Goal: Check status: Check status

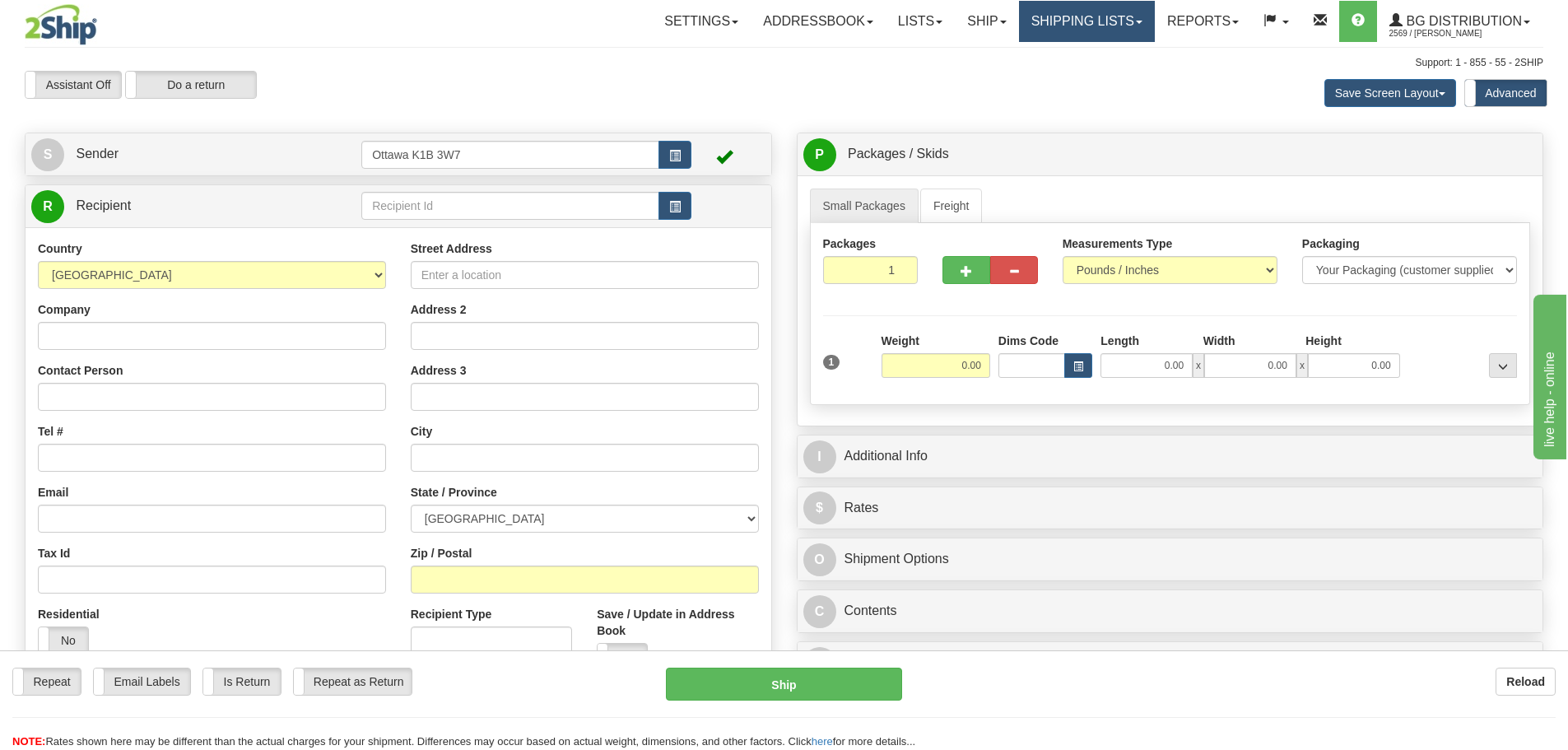
click at [1047, 20] on link "Shipping lists" at bounding box center [1087, 21] width 136 height 41
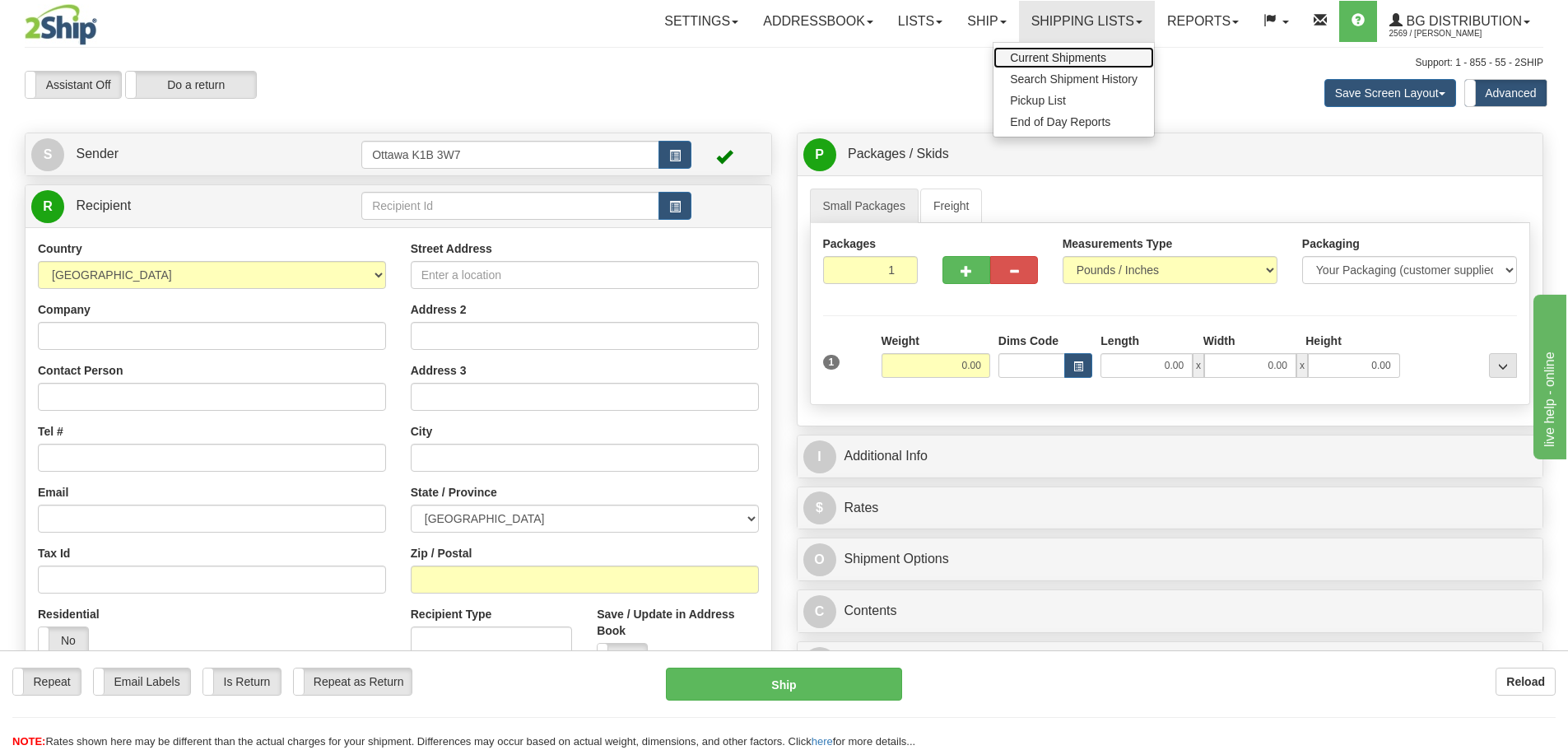
click at [1038, 50] on link "Current Shipments" at bounding box center [1073, 57] width 160 height 21
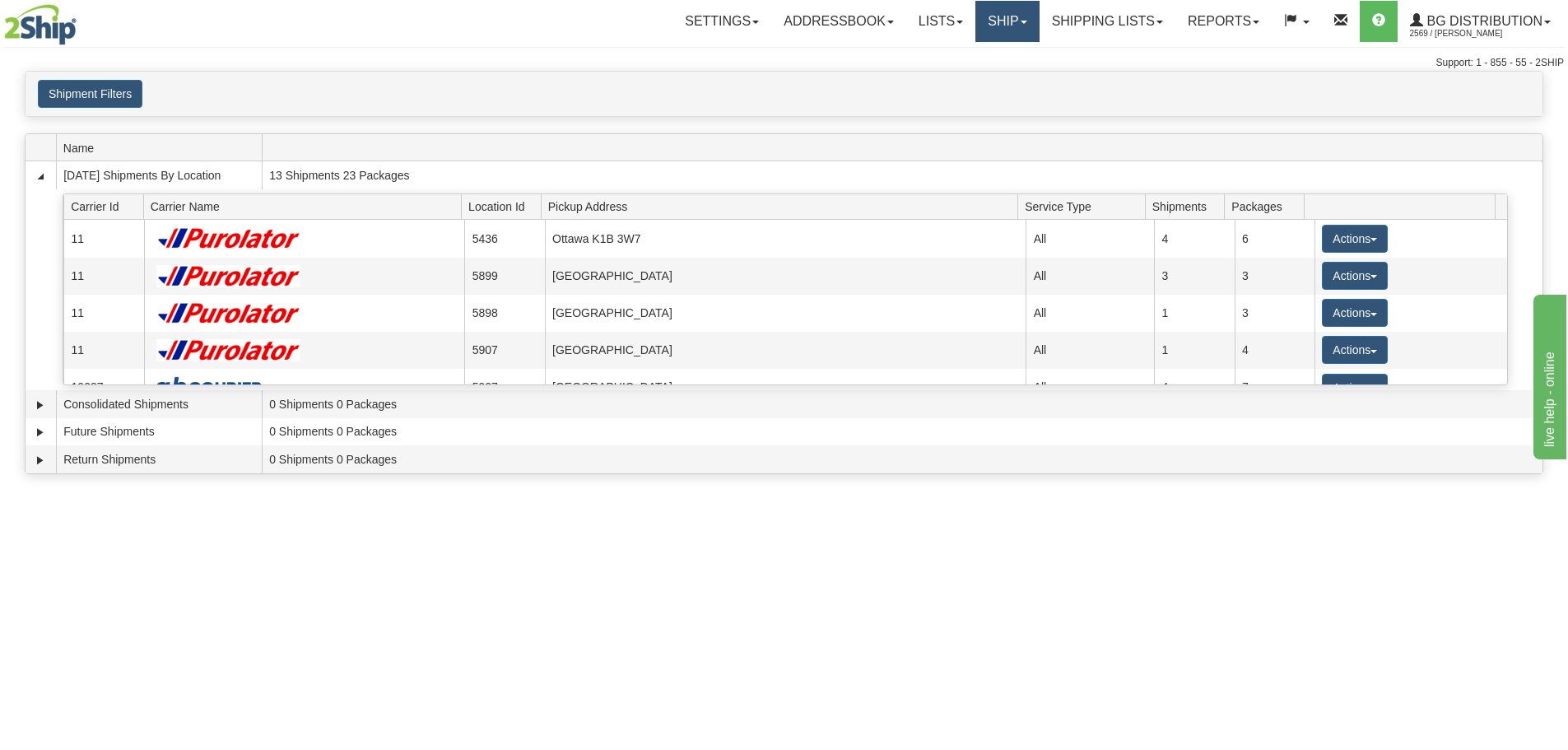
click at [981, 20] on link "Ship" at bounding box center [1006, 21] width 63 height 41
click at [969, 58] on span "Ship Screen" at bounding box center [956, 58] width 62 height 13
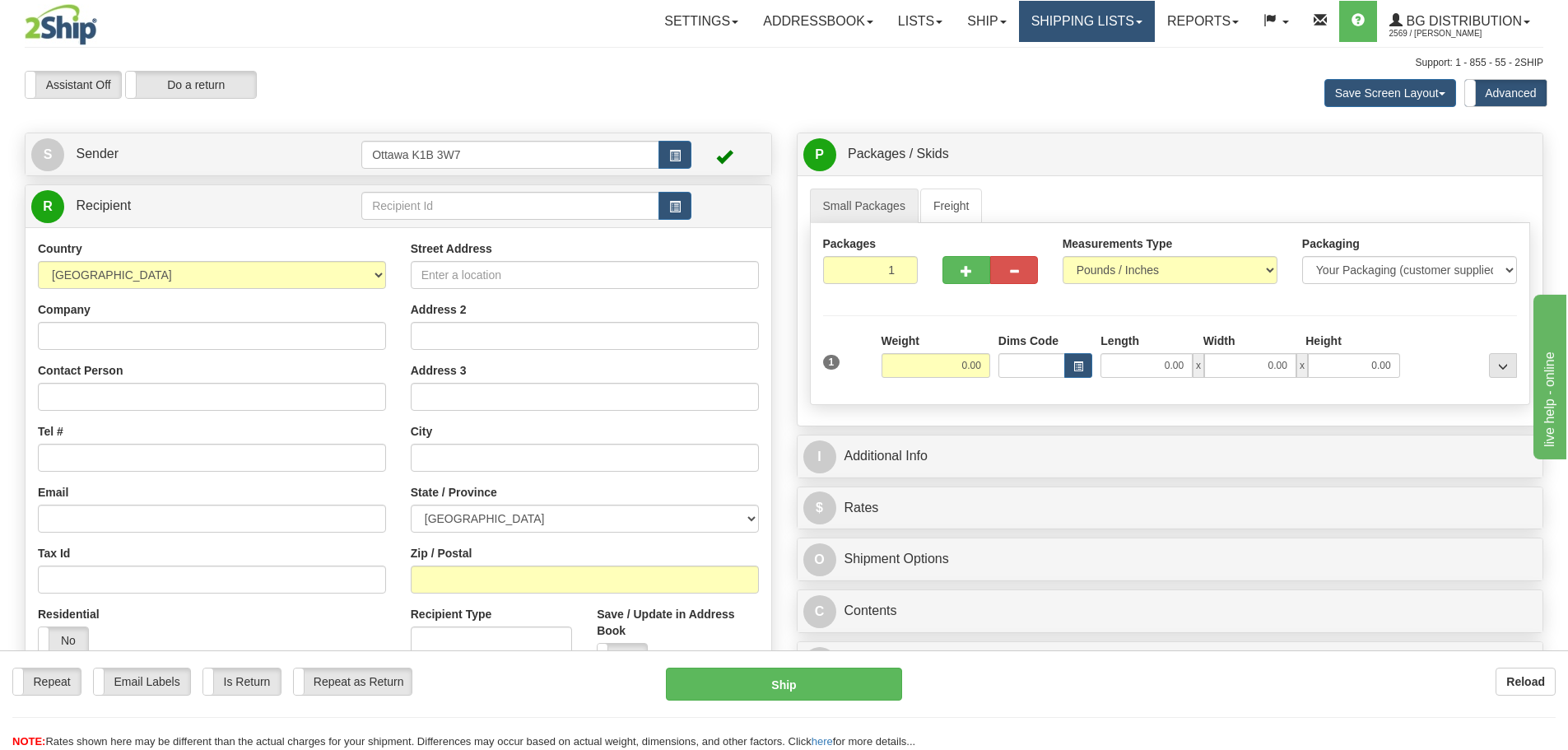
click at [1100, 37] on link "Shipping lists" at bounding box center [1087, 21] width 136 height 41
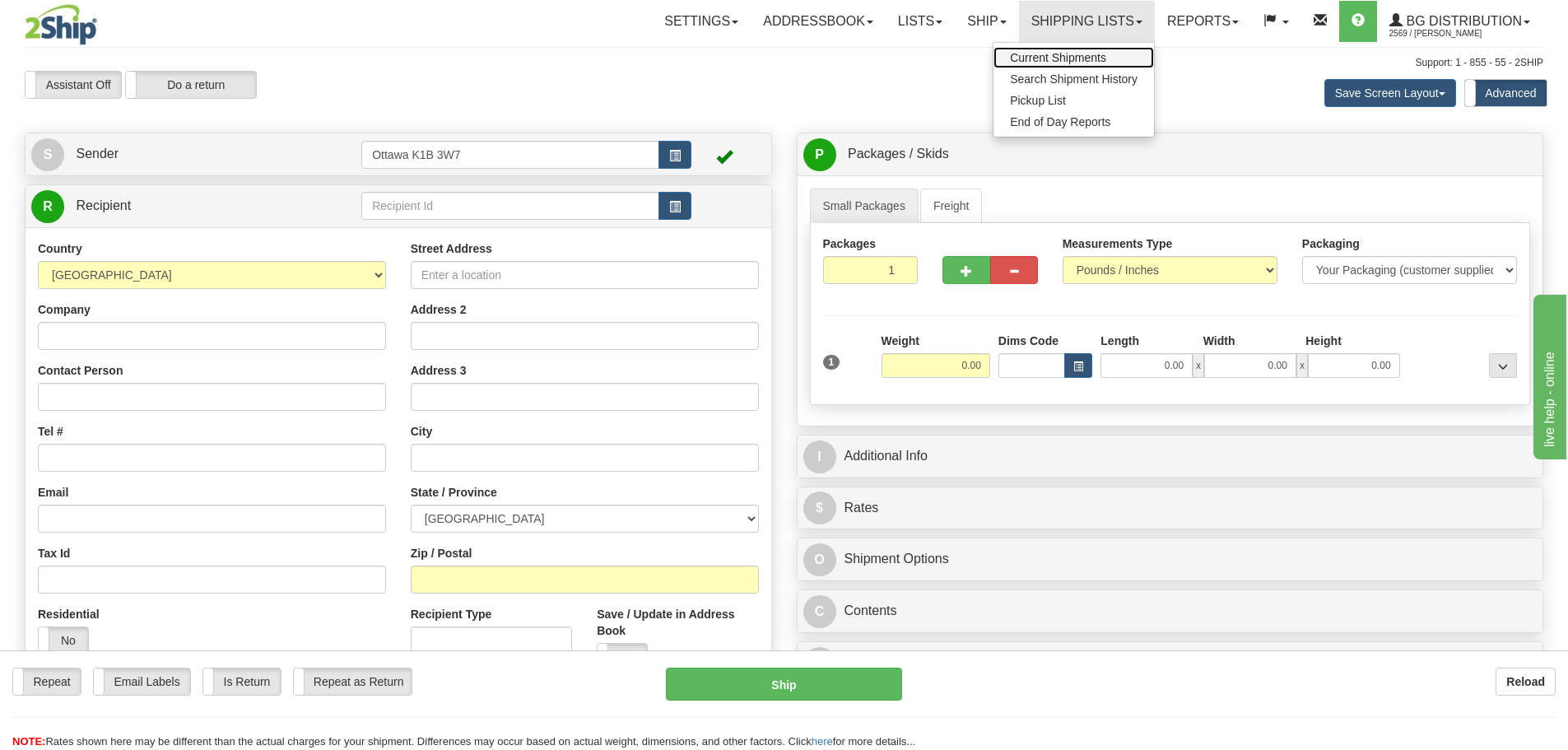
click at [1090, 61] on span "Current Shipments" at bounding box center [1058, 58] width 96 height 13
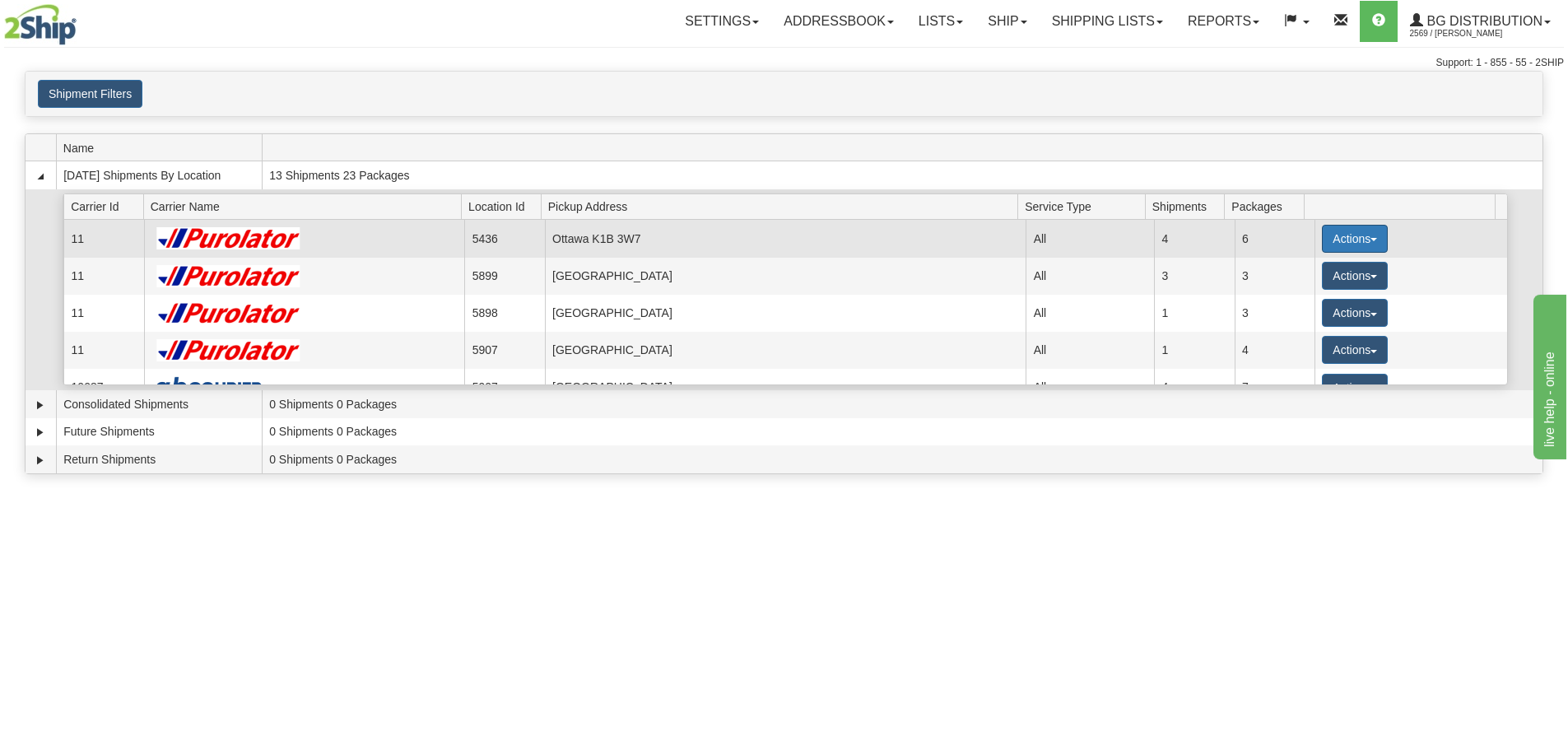
click at [1324, 243] on button "Actions" at bounding box center [1354, 238] width 66 height 28
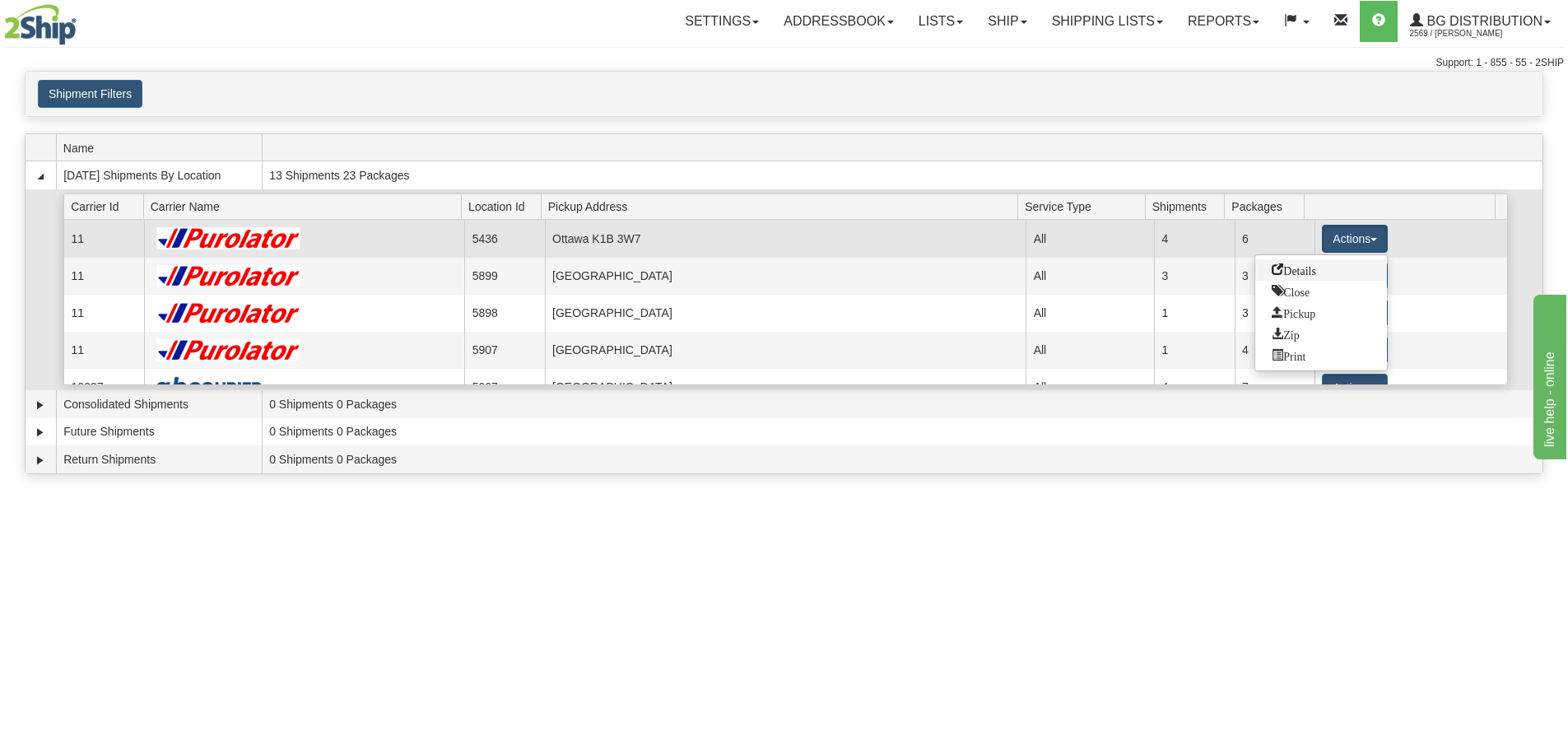
click at [1322, 269] on link "Details" at bounding box center [1321, 270] width 132 height 21
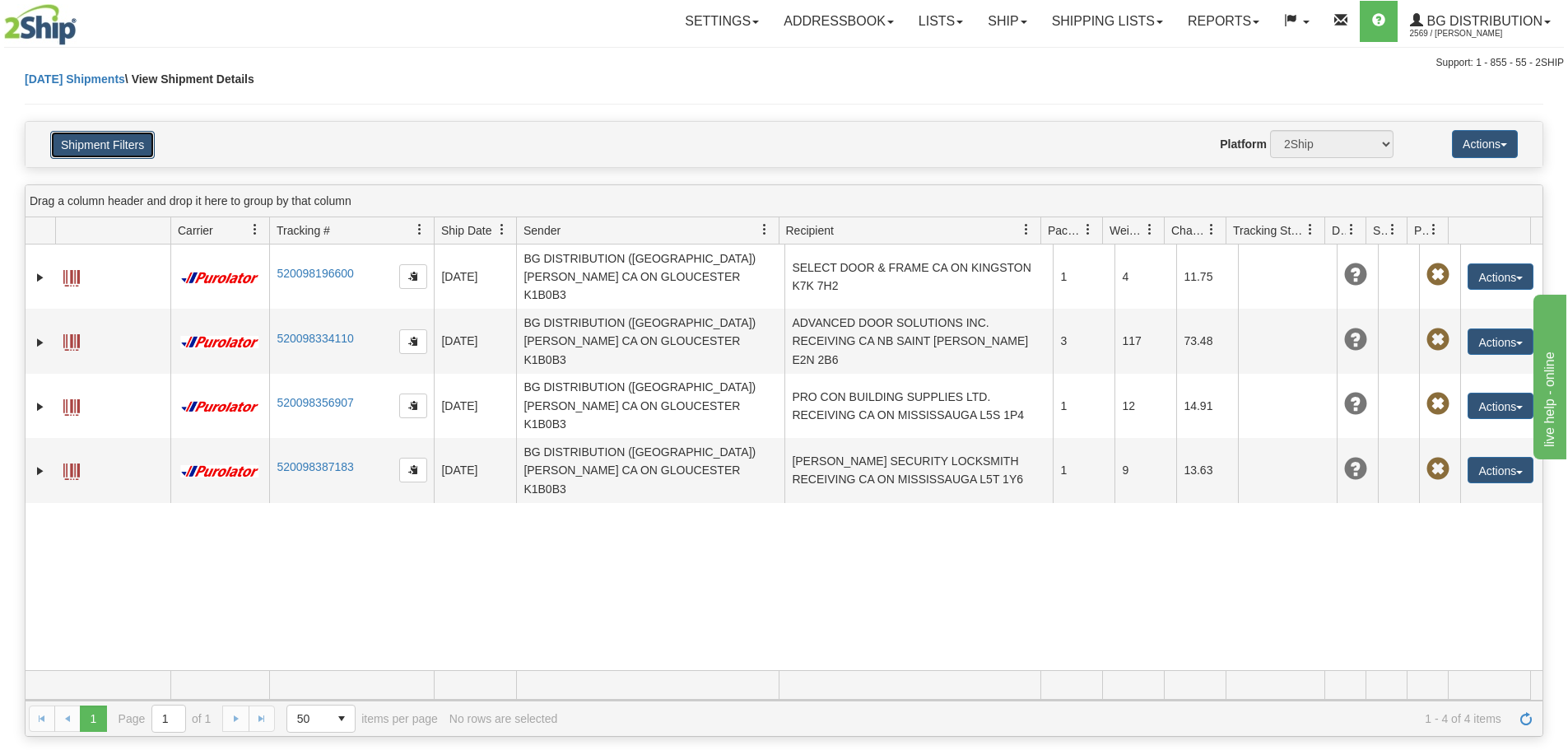
click at [86, 140] on button "Shipment Filters" at bounding box center [103, 145] width 104 height 28
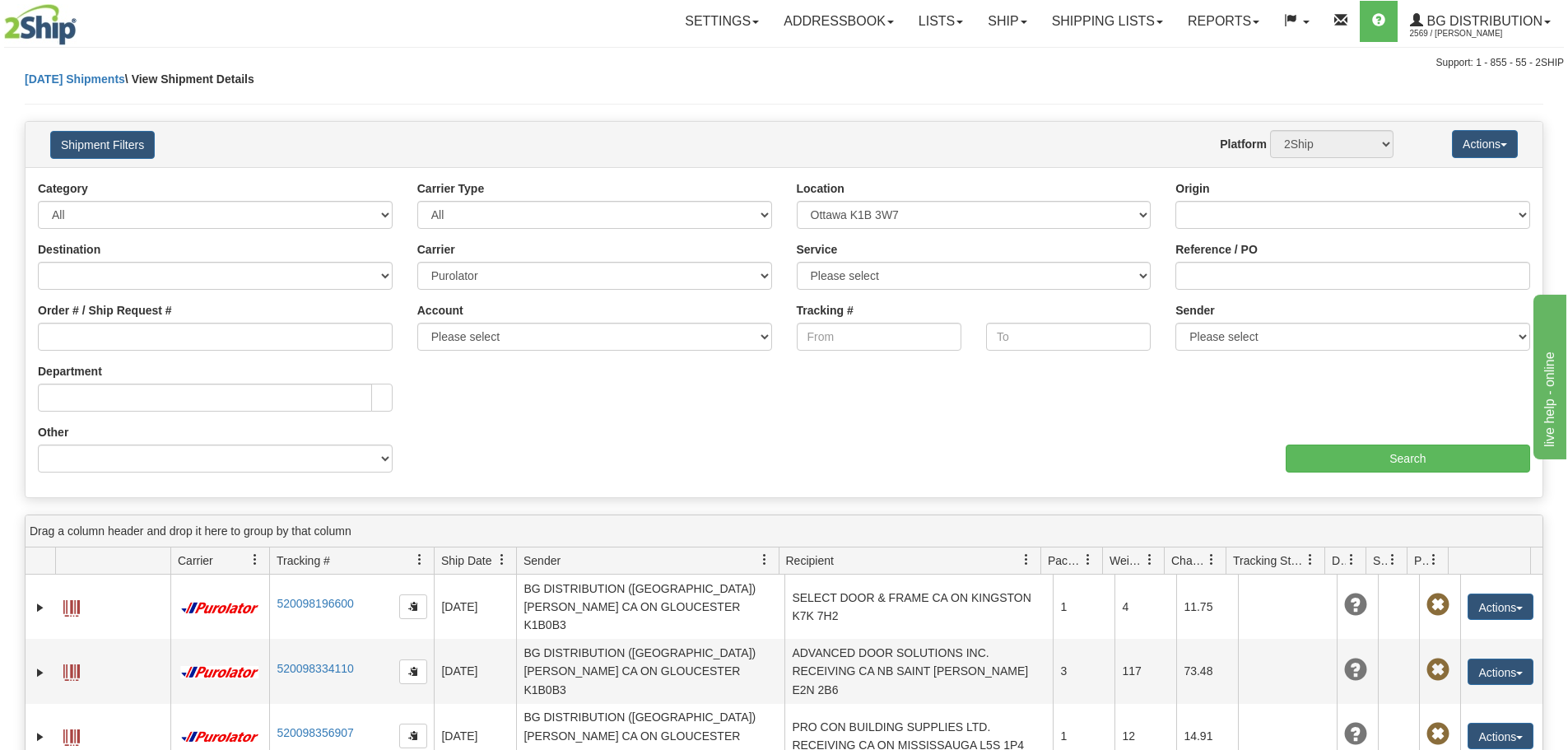
click at [194, 192] on div "Category All Inbound Outbound" at bounding box center [214, 204] width 355 height 49
click at [194, 201] on select "All Inbound Outbound" at bounding box center [214, 215] width 355 height 28
click at [307, 160] on div "Shipment Filters Website Agent Nothing selected Client User Platform 2Ship Impo…" at bounding box center [784, 144] width 1517 height 45
click at [138, 156] on button "Shipment Filters" at bounding box center [103, 145] width 104 height 28
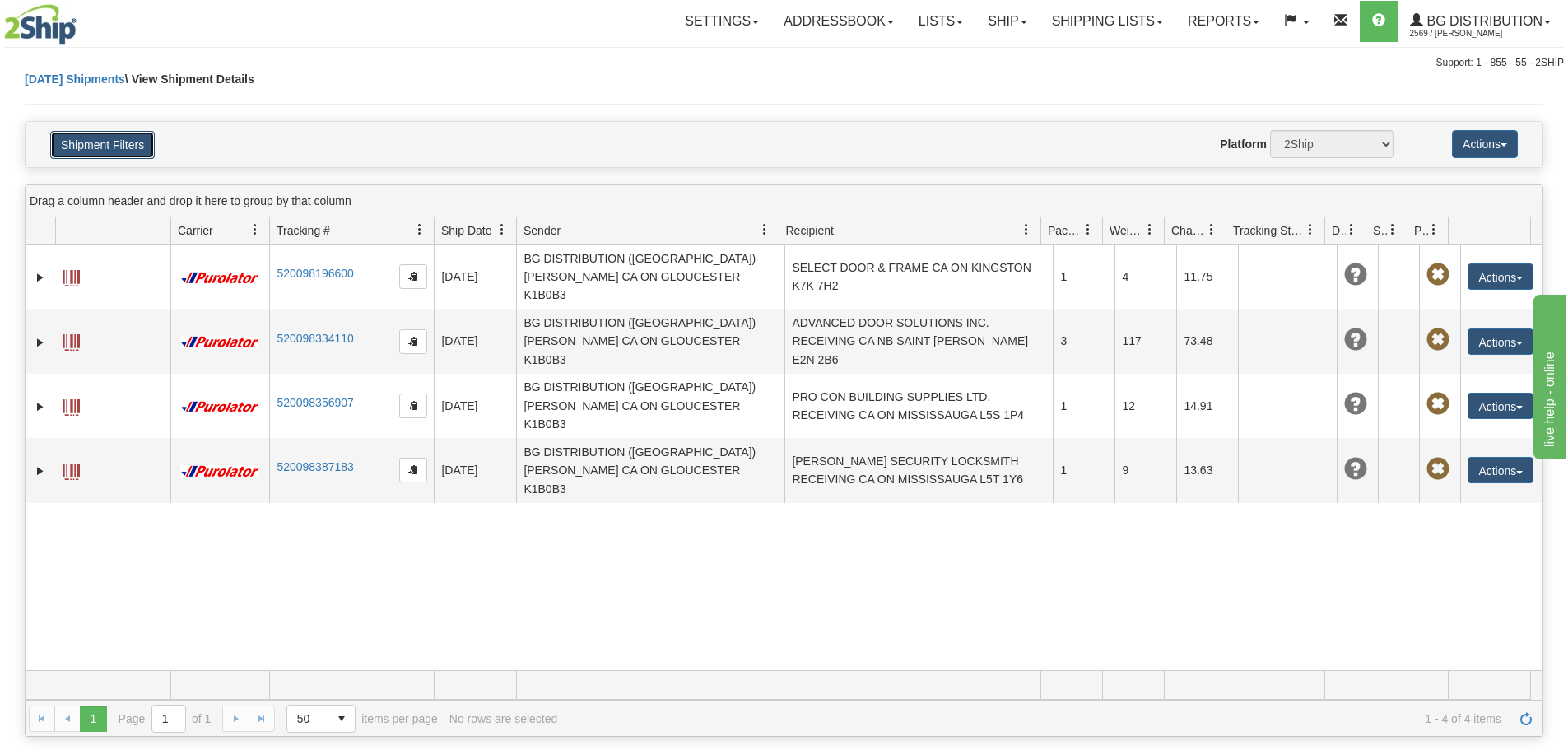
click at [137, 156] on button "Shipment Filters" at bounding box center [103, 145] width 104 height 28
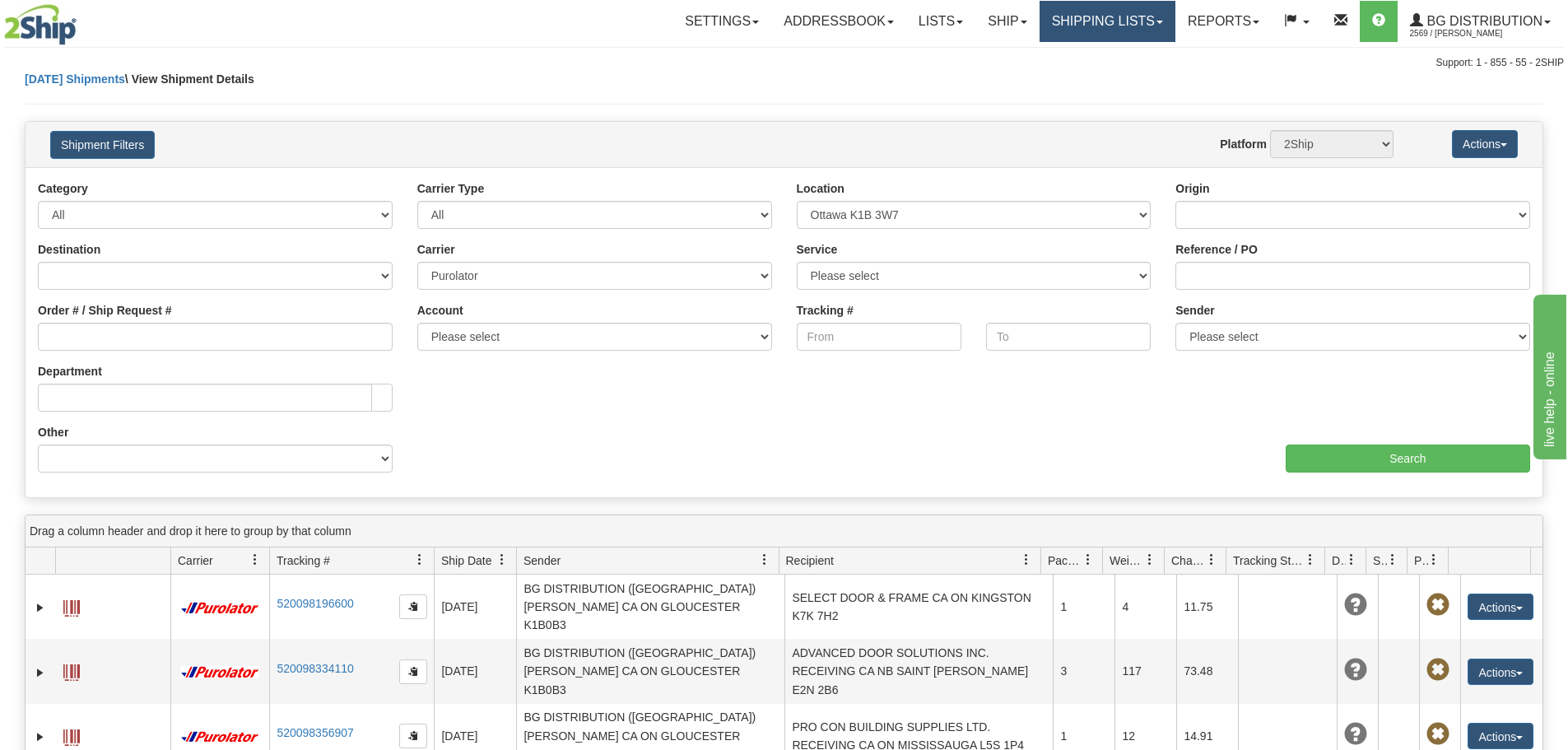
click at [1090, 17] on link "Shipping lists" at bounding box center [1107, 21] width 136 height 41
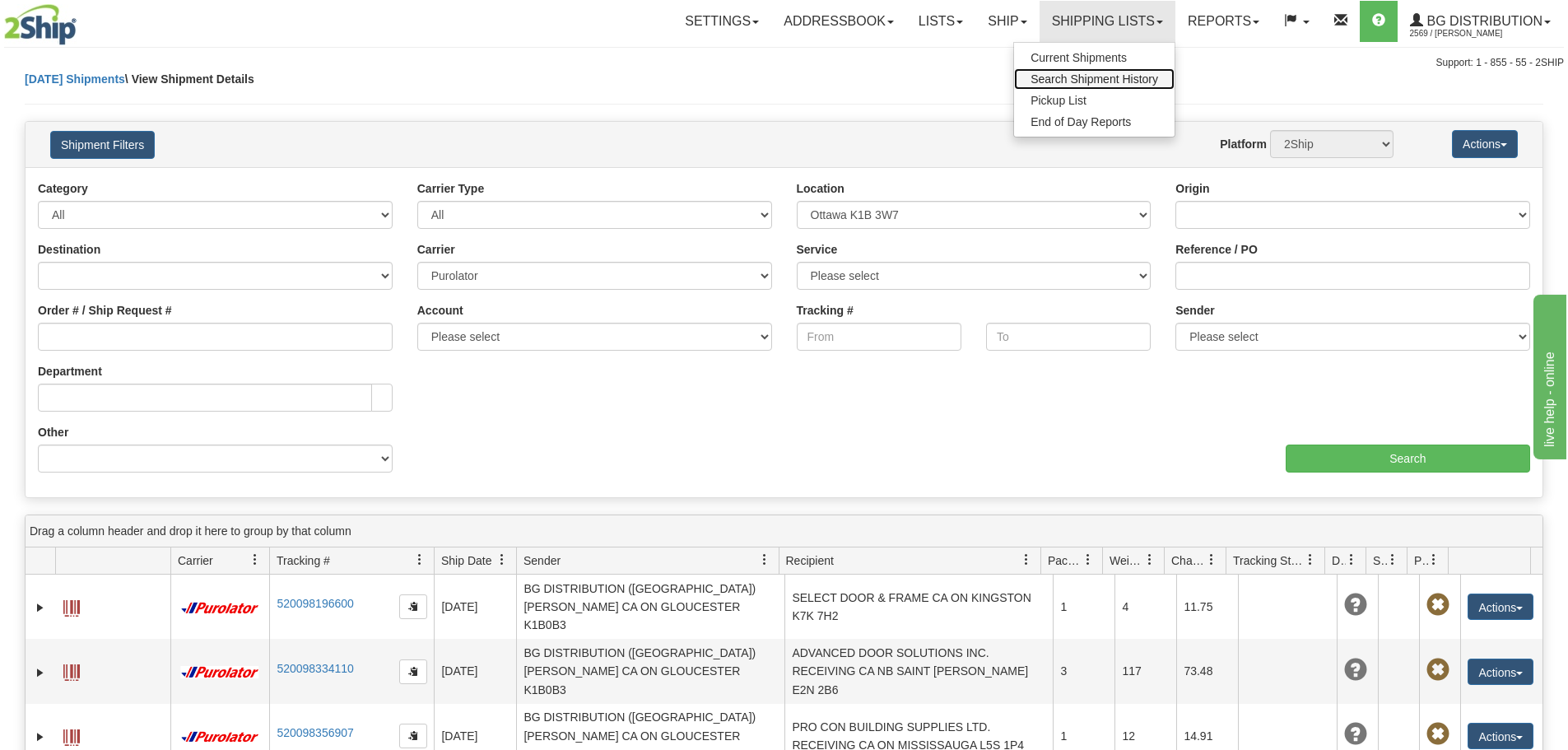
click at [1057, 78] on span "Search Shipment History" at bounding box center [1093, 79] width 127 height 13
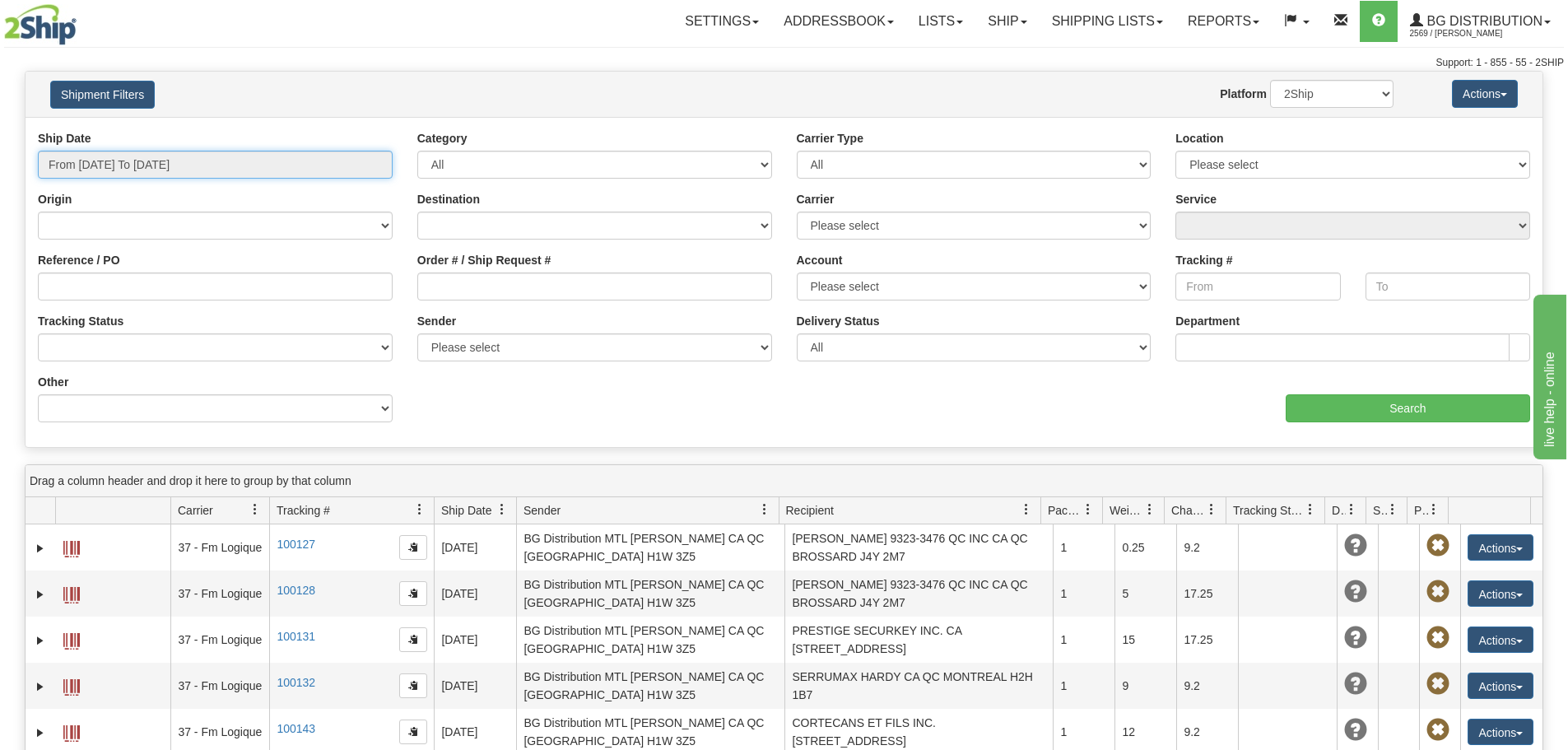
click at [239, 166] on input "From [DATE] To [DATE]" at bounding box center [214, 164] width 355 height 28
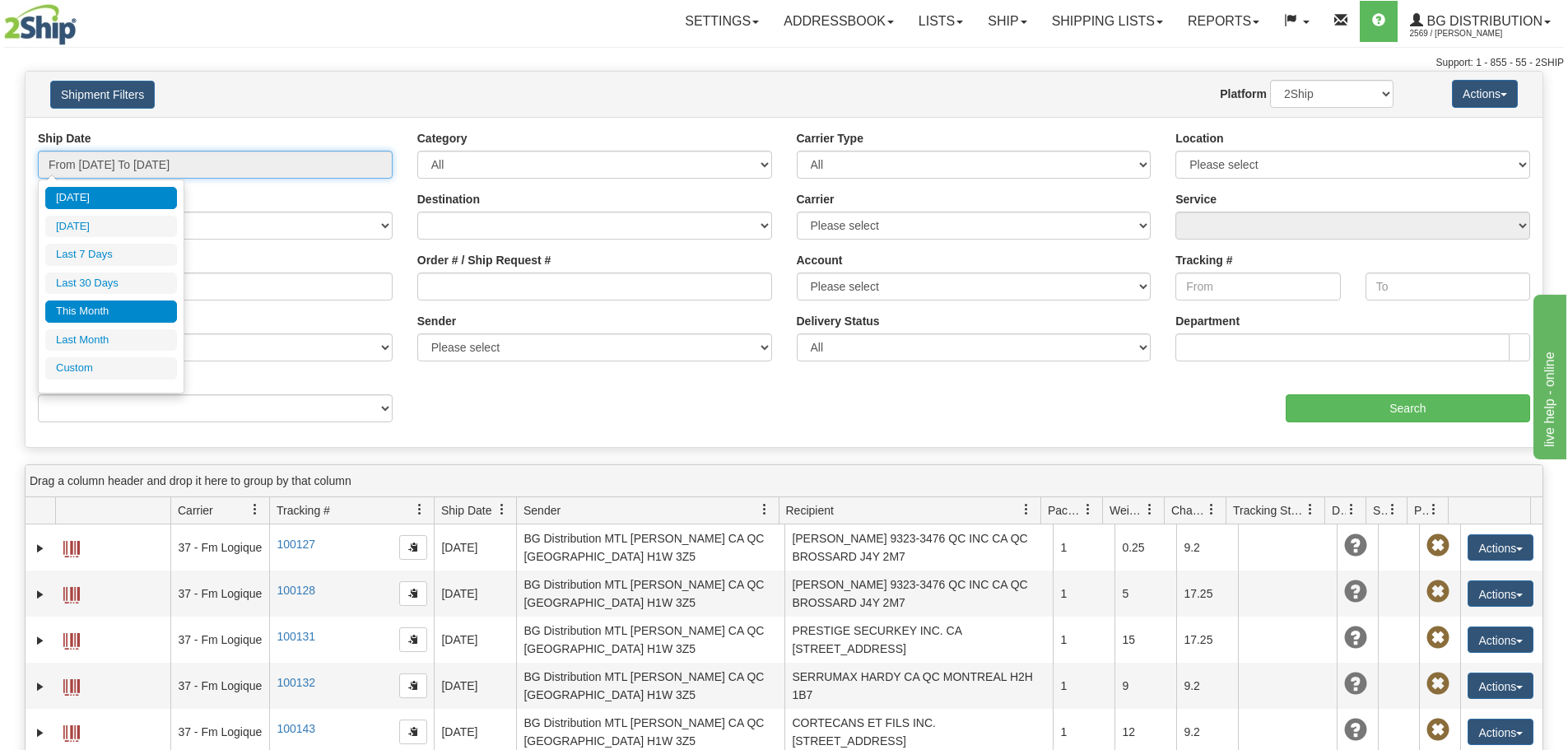
type input "[DATE]"
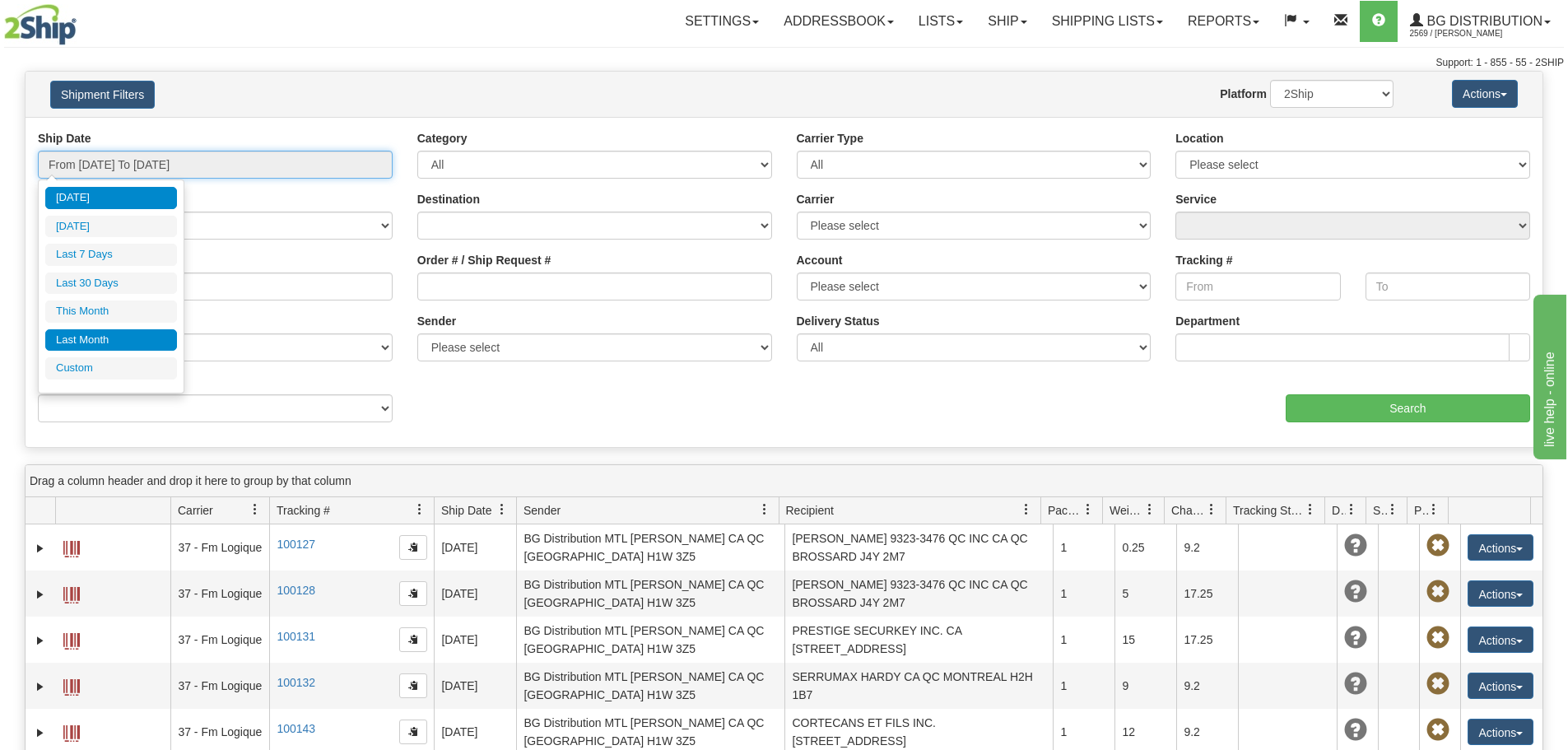
type input "[DATE]"
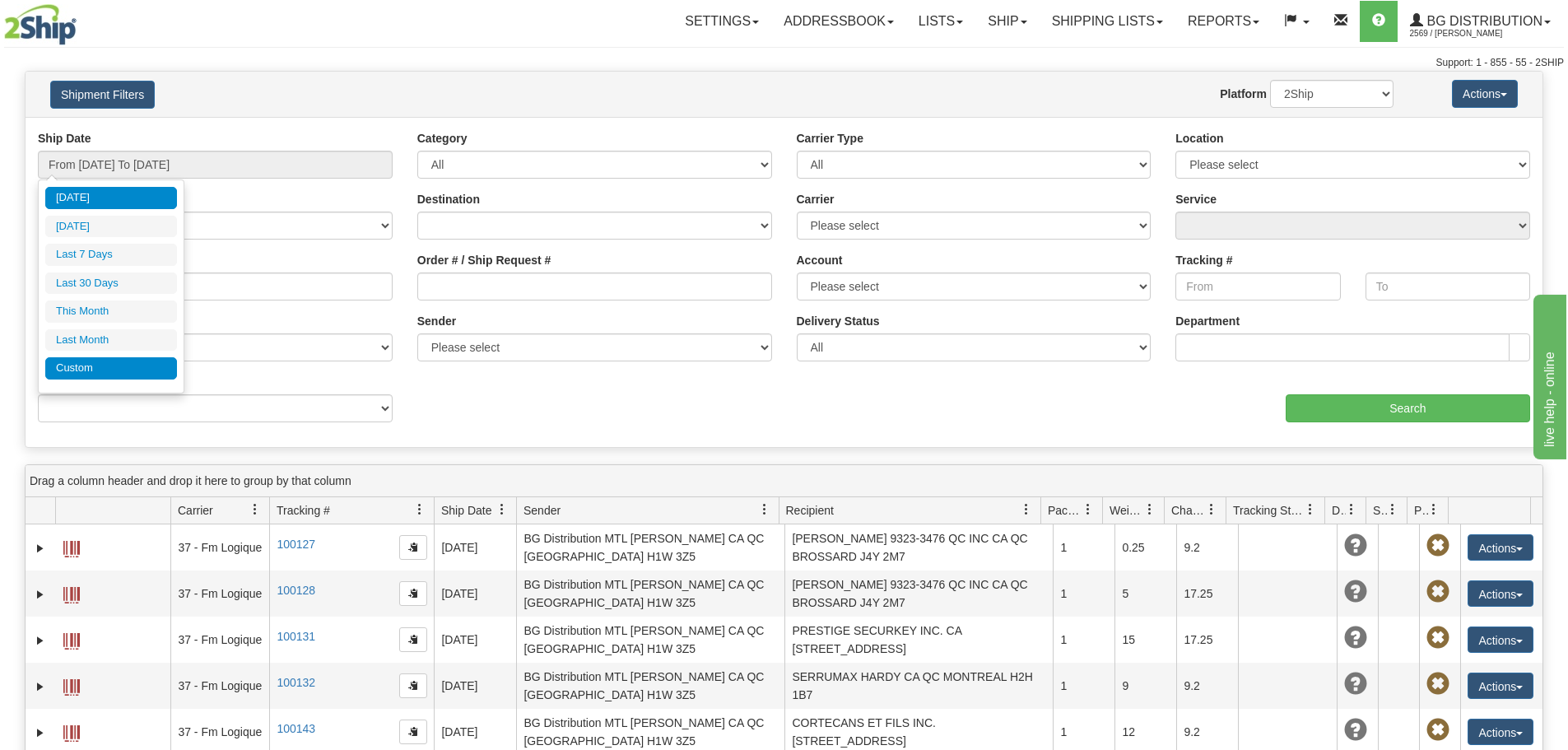
click at [104, 376] on li "Custom" at bounding box center [111, 369] width 132 height 22
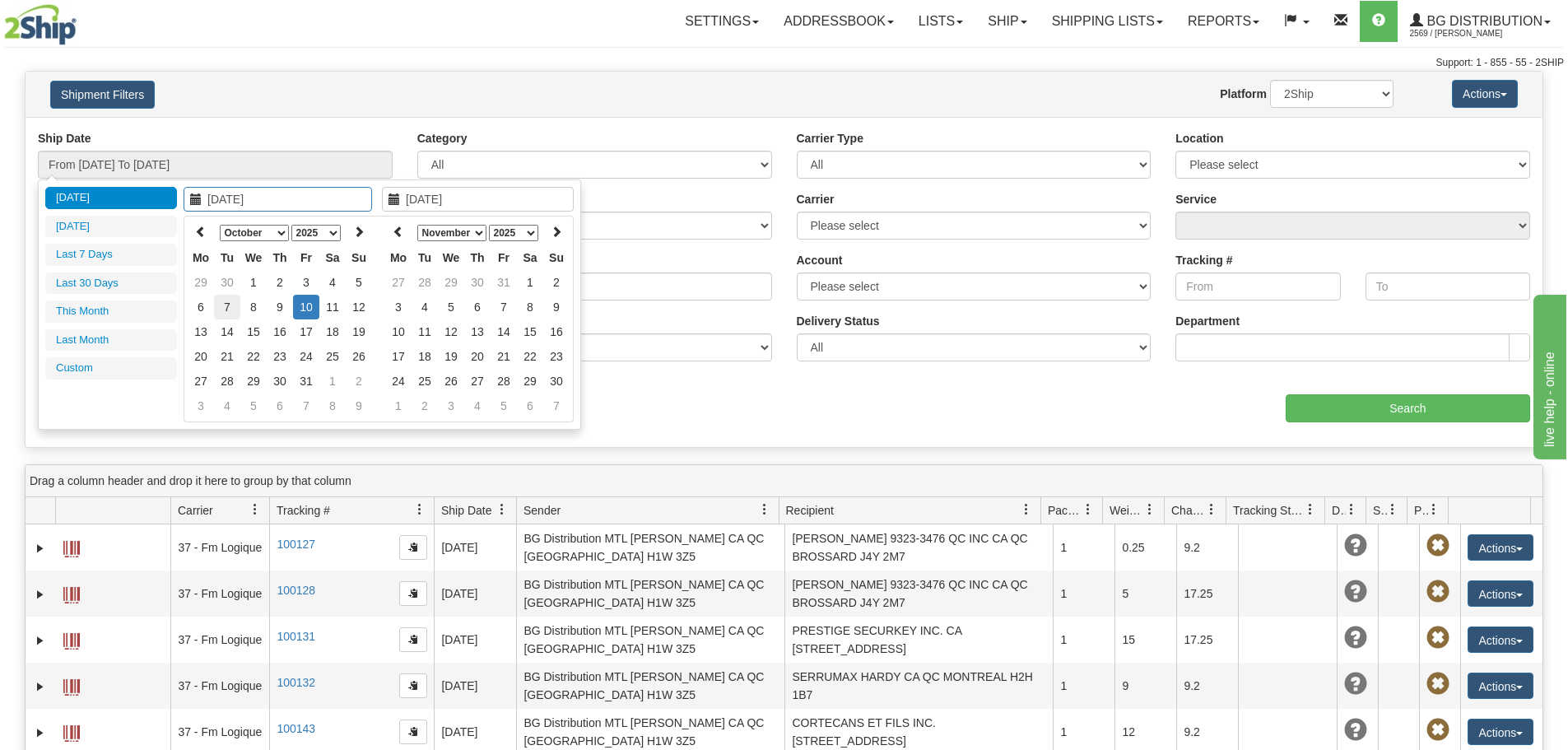
type input "[DATE]"
click at [229, 307] on td "7" at bounding box center [226, 307] width 27 height 25
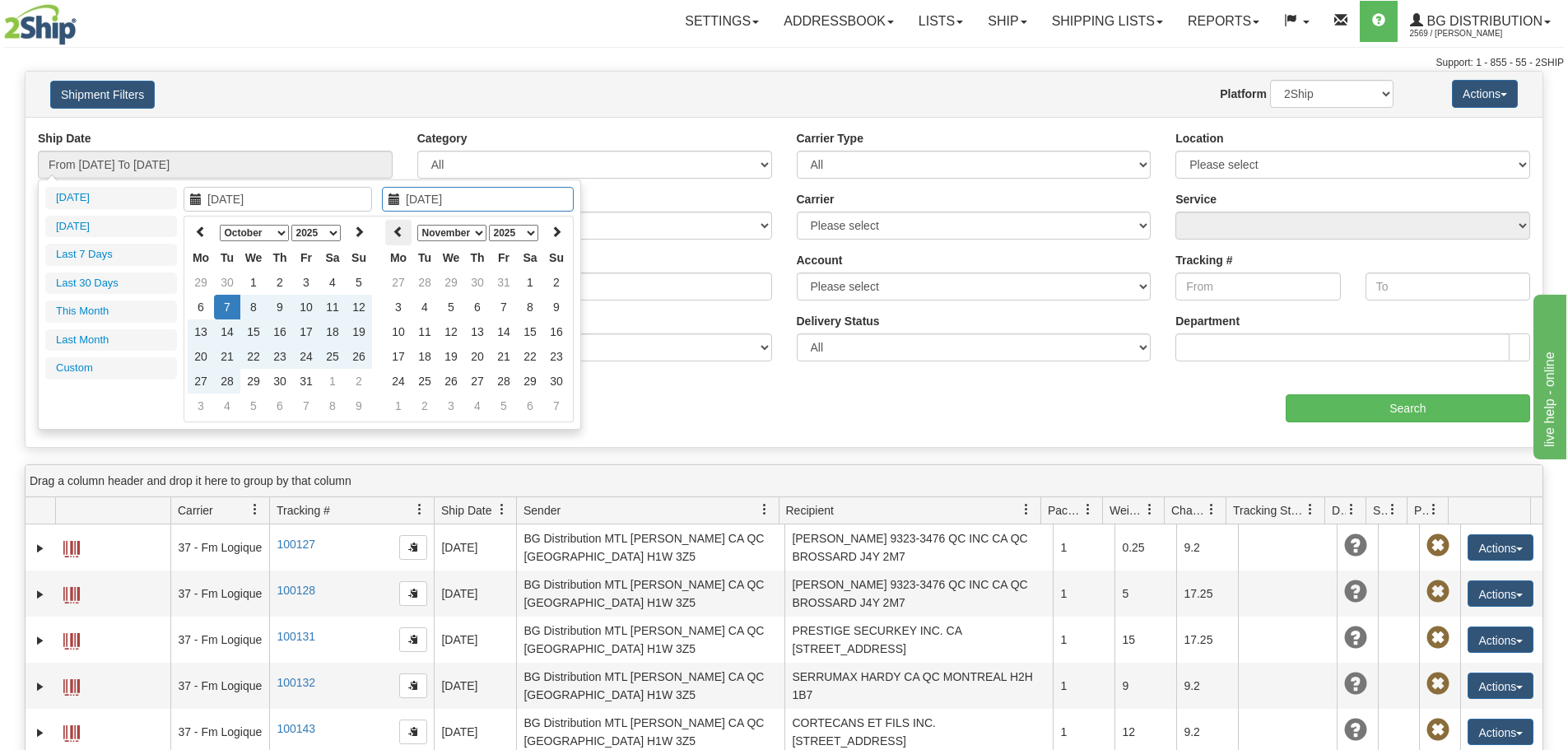
click at [405, 234] on th at bounding box center [398, 233] width 27 height 26
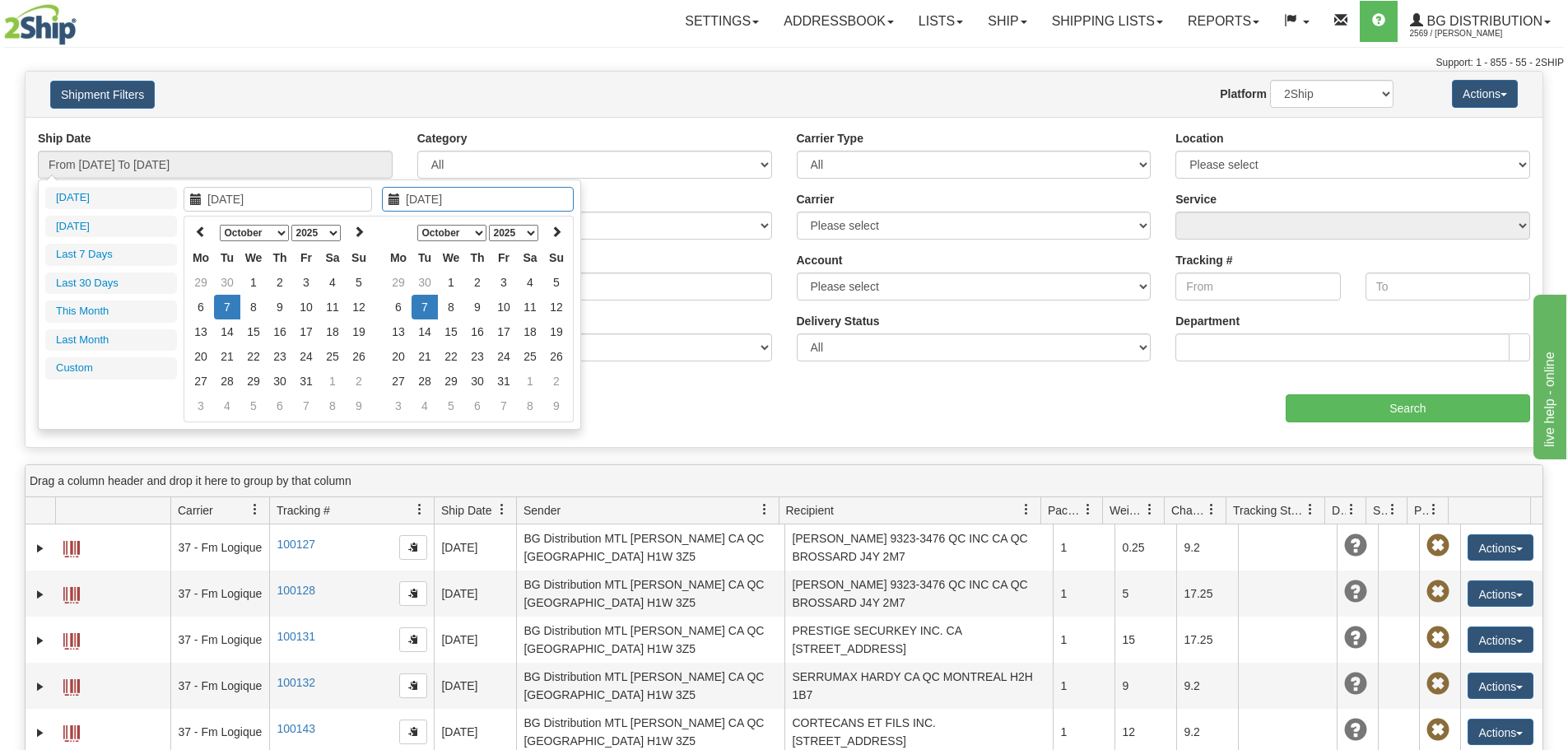
type input "10/07/2025"
click at [422, 303] on td "7" at bounding box center [424, 307] width 27 height 25
type input "From 10/07/2025 To 10/07/2025"
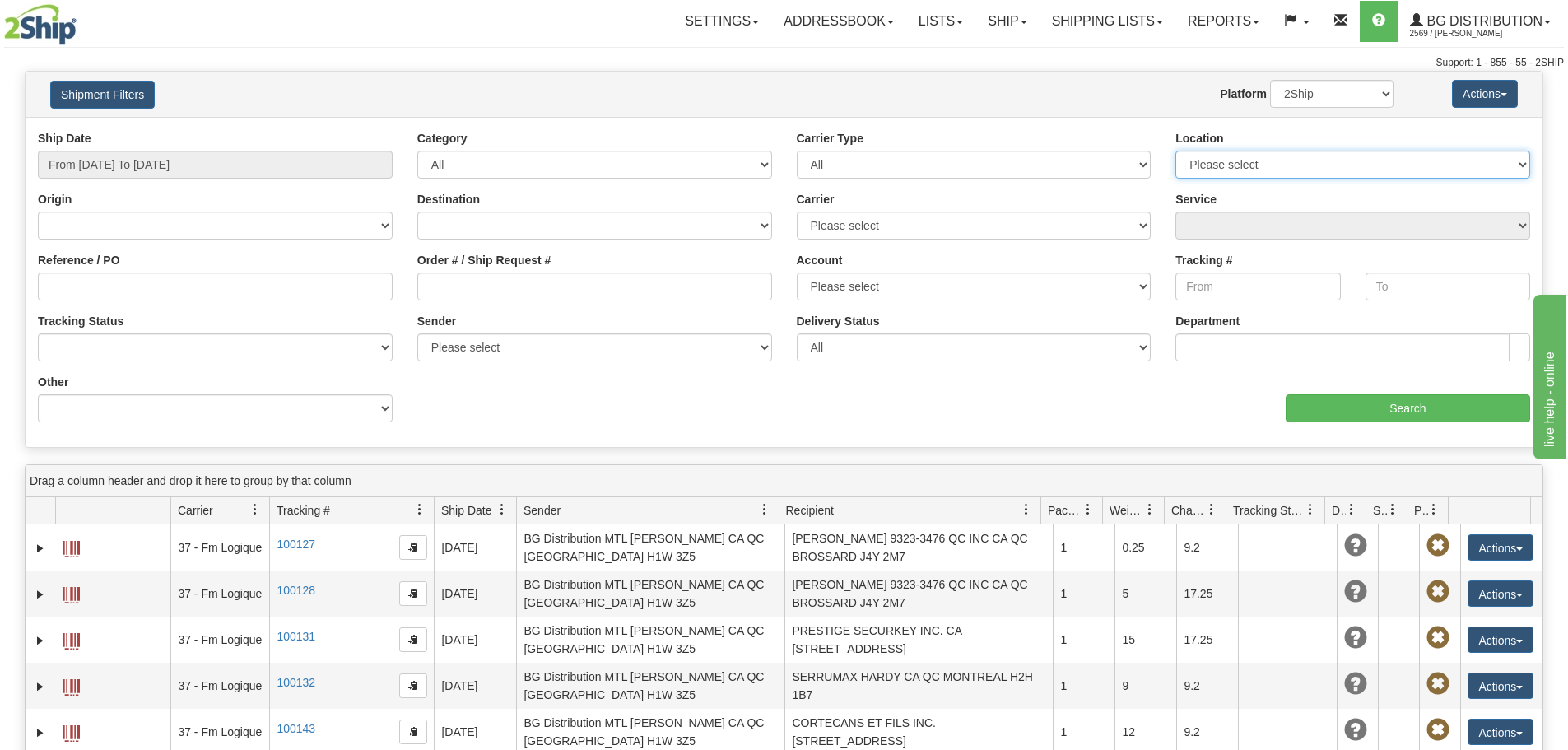
click at [1260, 173] on select "Please select Ottawa K1B 3W7 Montreal Quebec City Winnipeg Toronto" at bounding box center [1352, 164] width 355 height 28
select select "5436"
click at [1175, 150] on select "Please select Ottawa K1B 3W7 Montreal Quebec City Winnipeg Toronto" at bounding box center [1352, 164] width 355 height 28
click at [1336, 402] on input "Search" at bounding box center [1408, 408] width 245 height 28
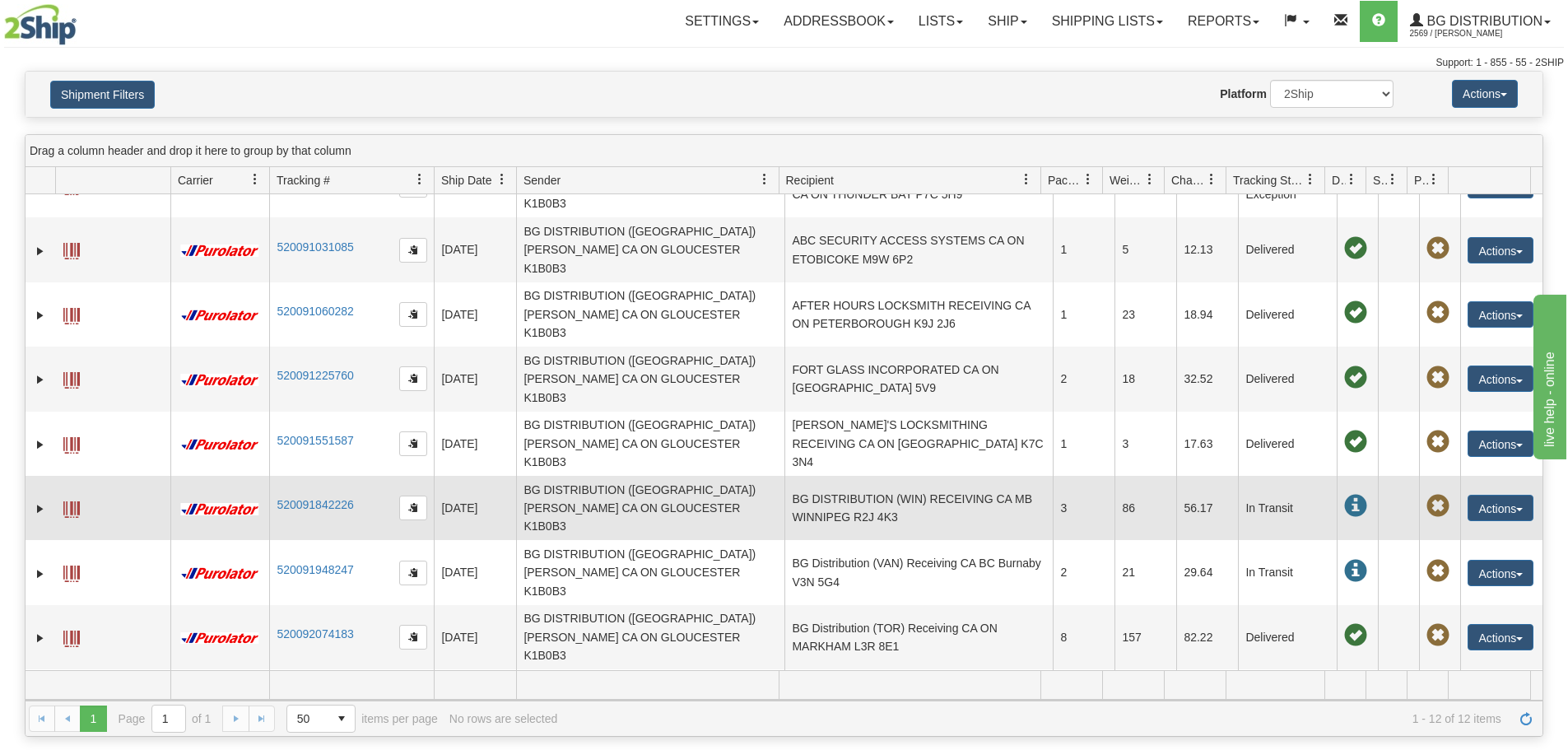
scroll to position [77, 0]
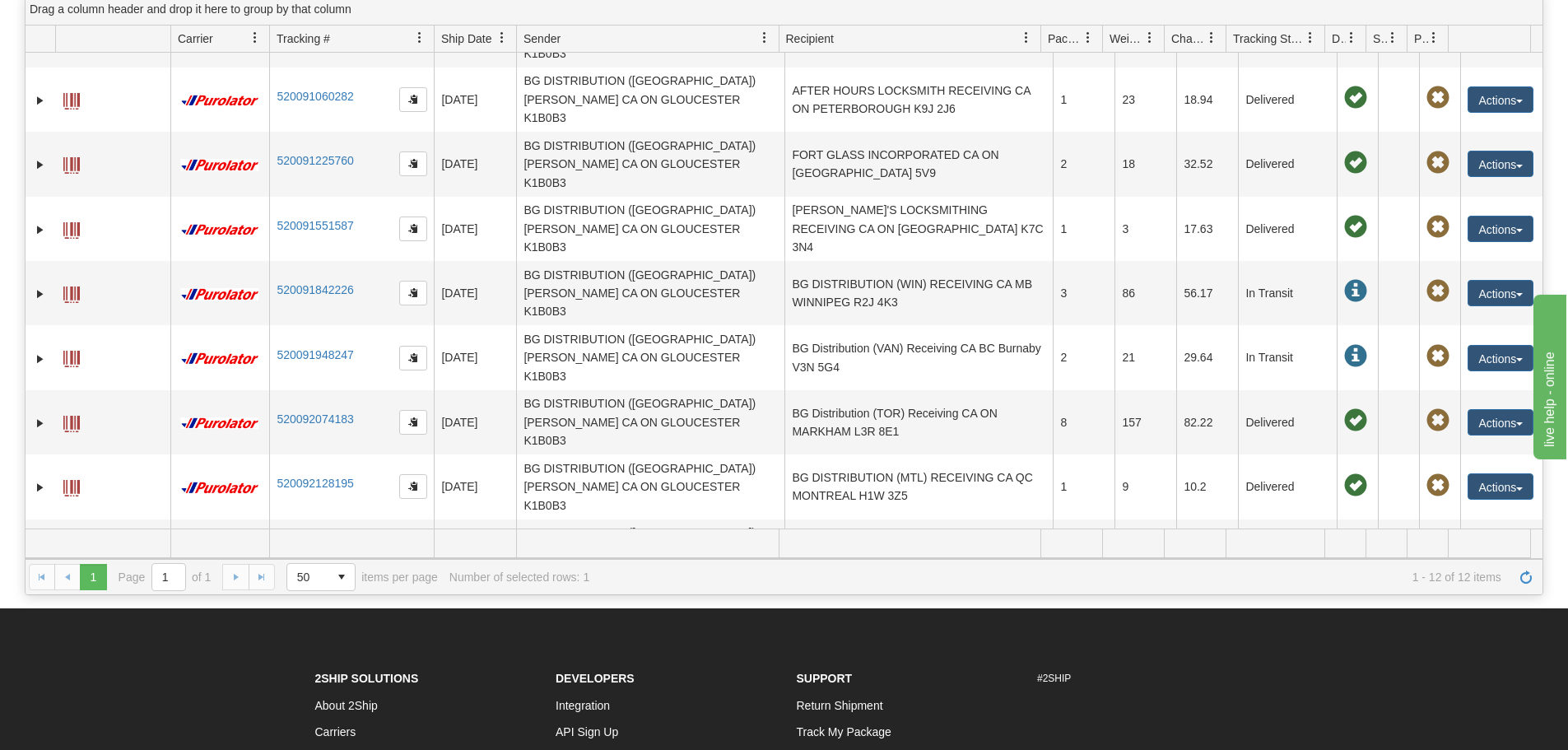
scroll to position [165, 0]
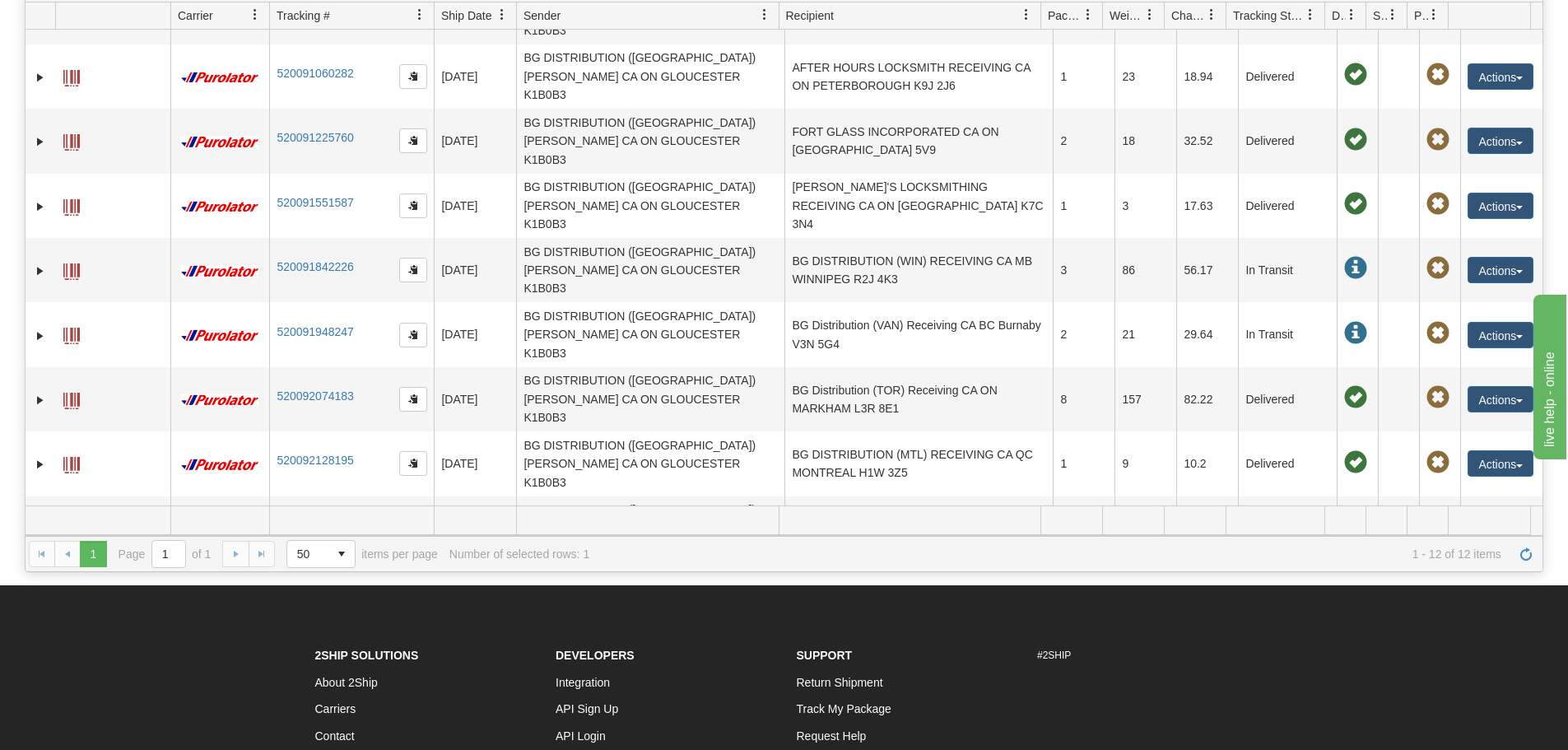
click at [141, 631] on span "Packages" at bounding box center [168, 644] width 70 height 27
click at [103, 630] on div at bounding box center [798, 644] width 1474 height 28
click at [103, 631] on span "Summary" at bounding box center [96, 644] width 69 height 27
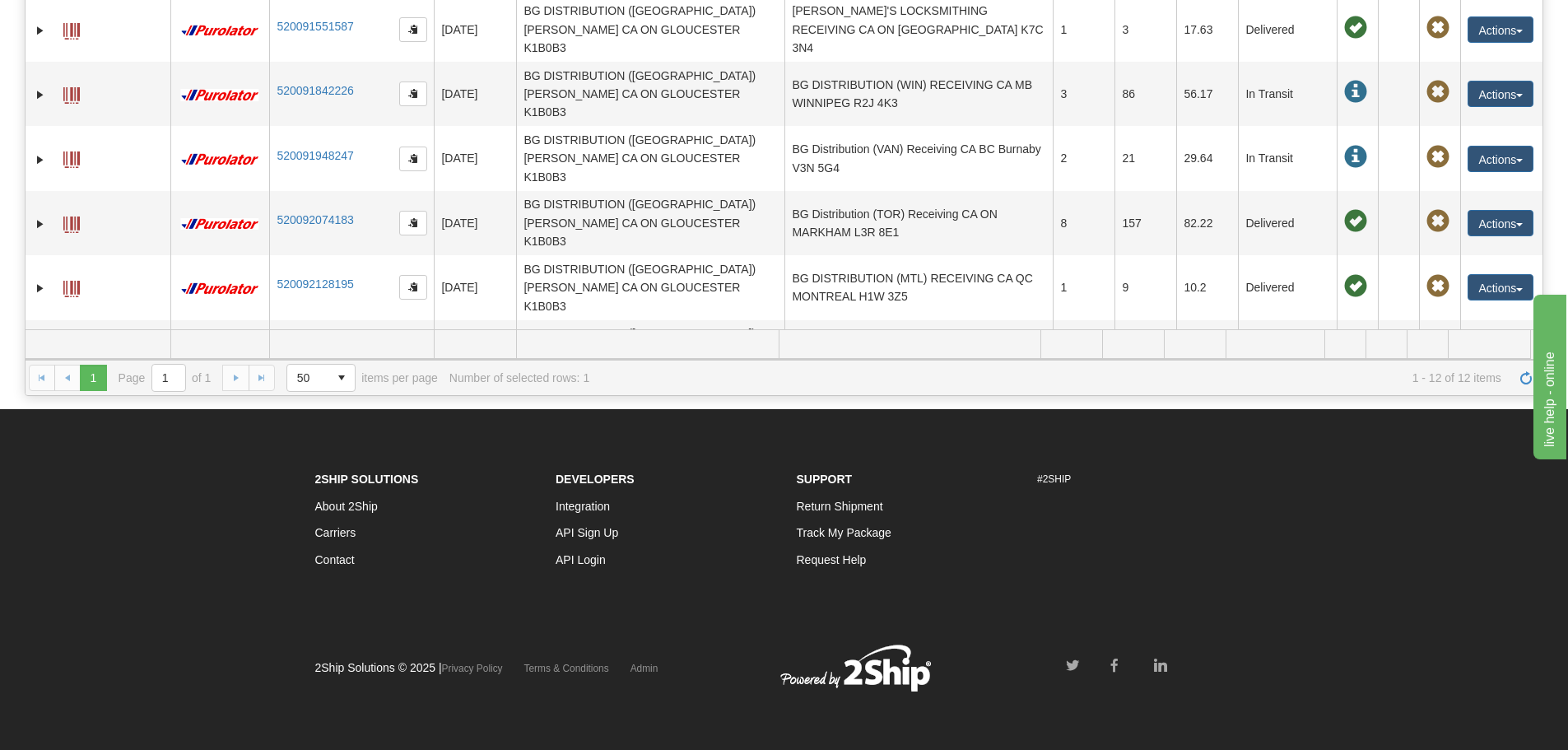
scroll to position [279, 0]
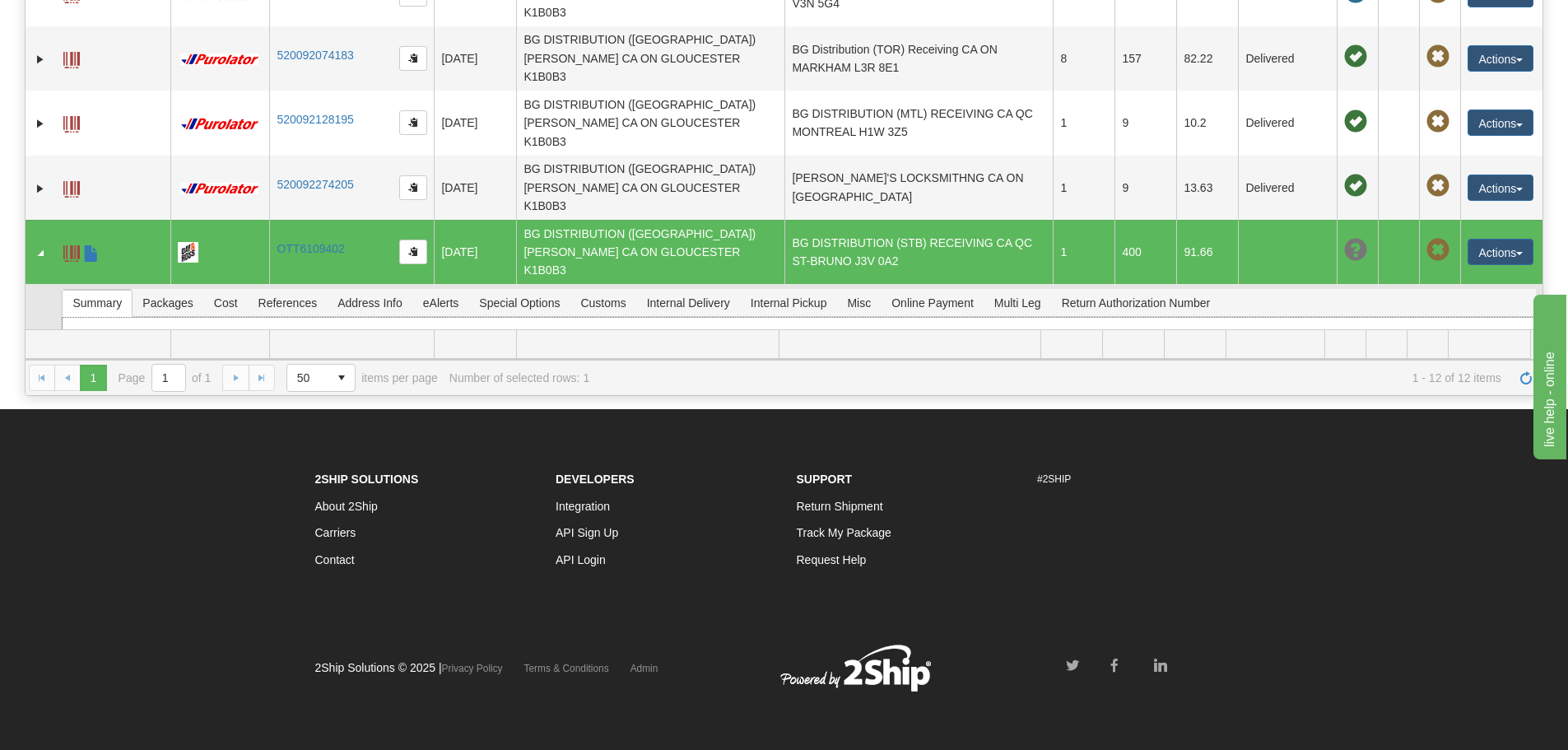
drag, startPoint x: 643, startPoint y: 135, endPoint x: 748, endPoint y: 134, distance: 105.0
click at [748, 331] on li "Master Tracking #: OTT6109402" at bounding box center [778, 339] width 464 height 17
copy li "OTT6109402"
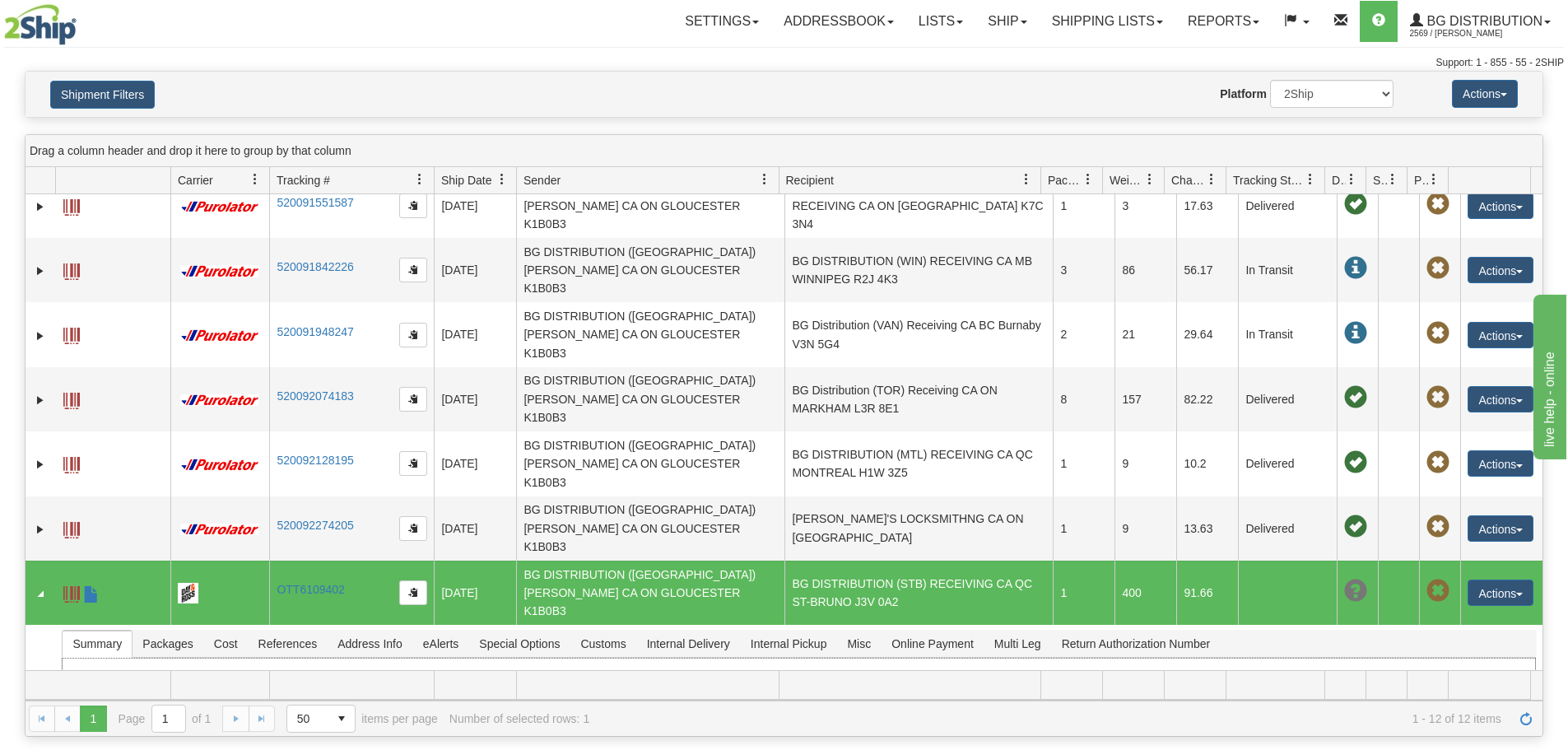
scroll to position [0, 0]
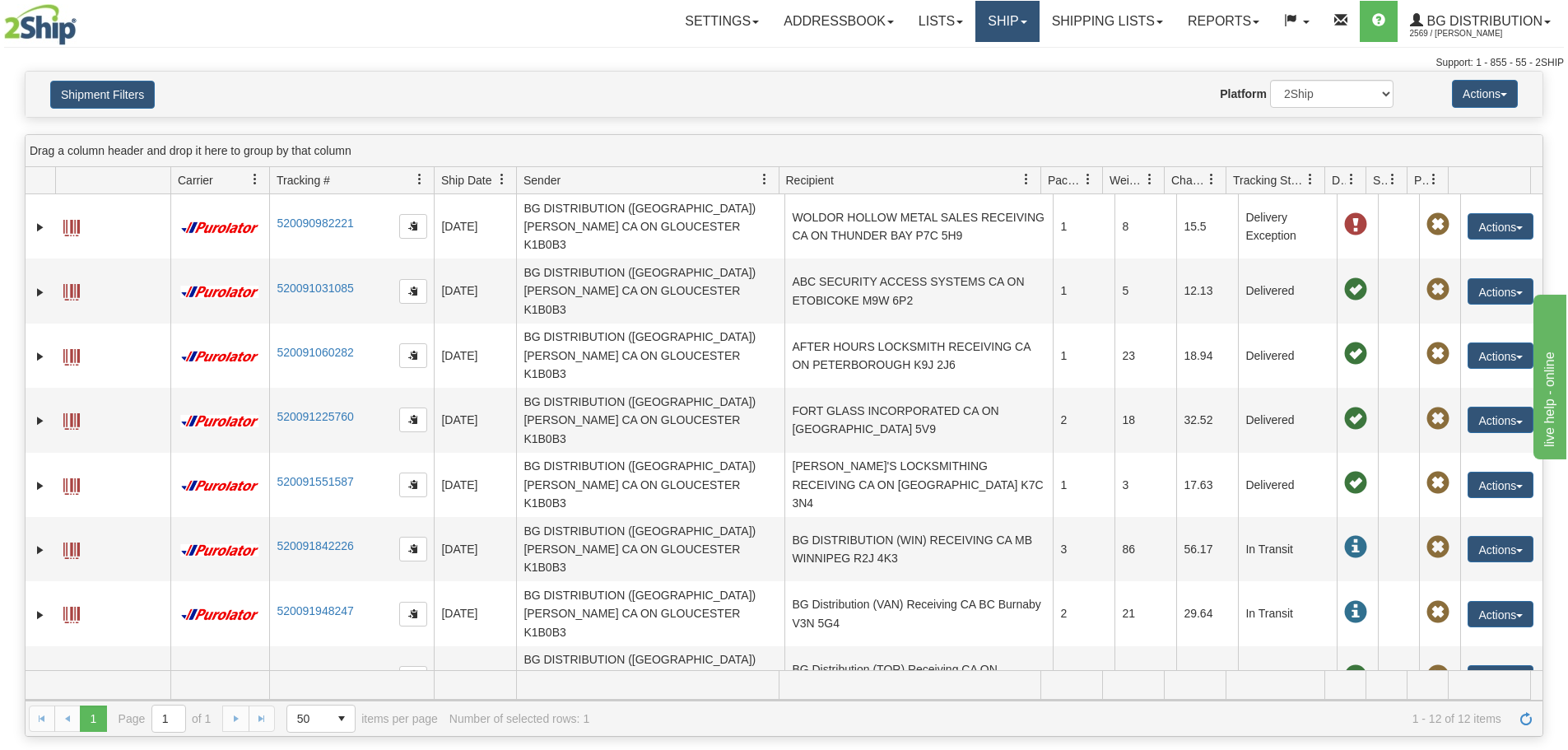
click at [1015, 12] on link "Ship" at bounding box center [1006, 21] width 63 height 41
click at [1004, 59] on link "Ship Screen" at bounding box center [973, 57] width 130 height 21
